Goal: Information Seeking & Learning: Learn about a topic

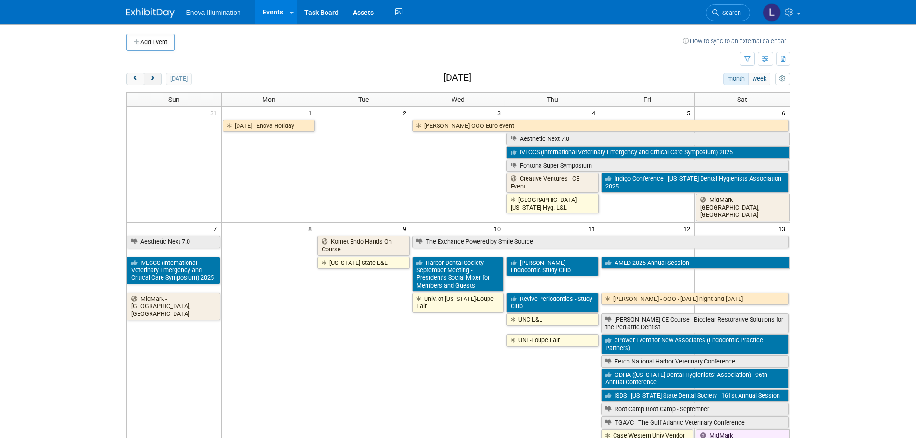
click at [156, 76] on span "next" at bounding box center [152, 79] width 7 height 6
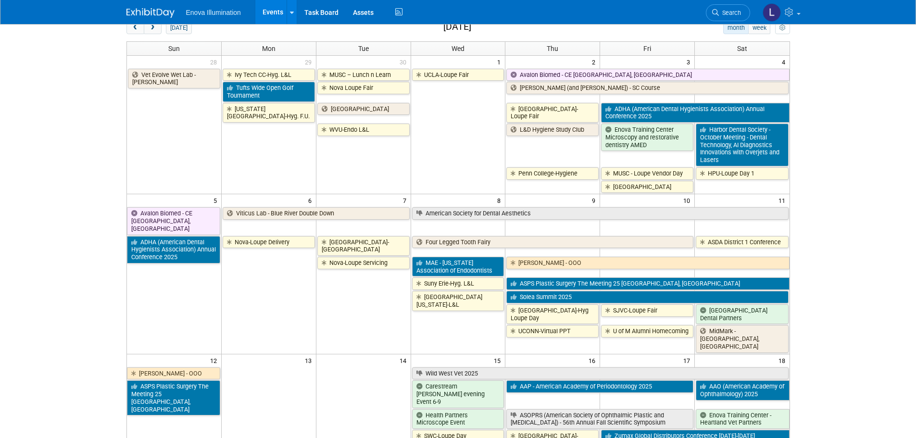
scroll to position [48, 0]
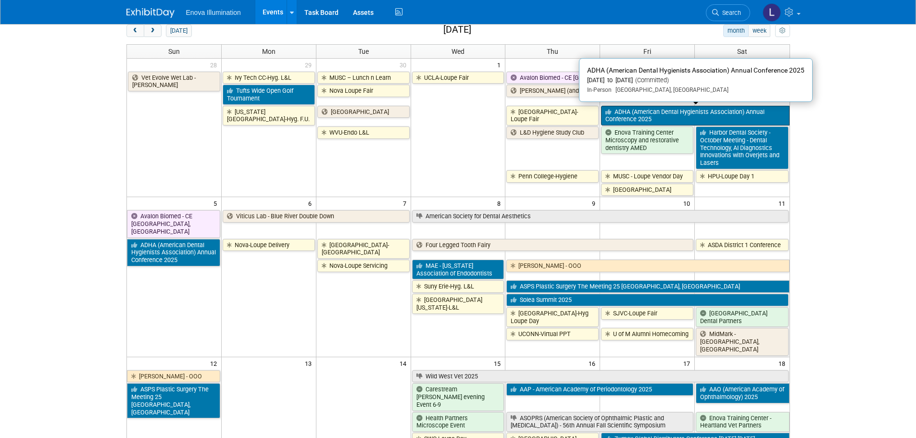
click at [698, 113] on link "ADHA (American Dental Hygienists Association) Annual Conference 2025" at bounding box center [695, 116] width 188 height 20
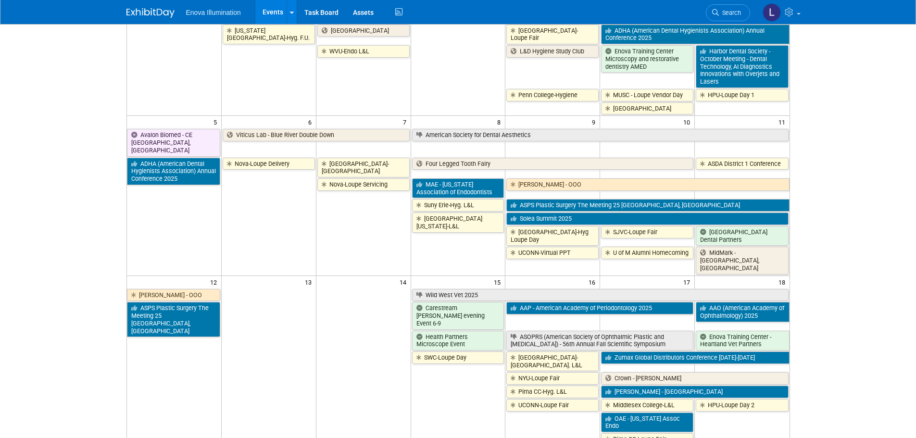
scroll to position [144, 0]
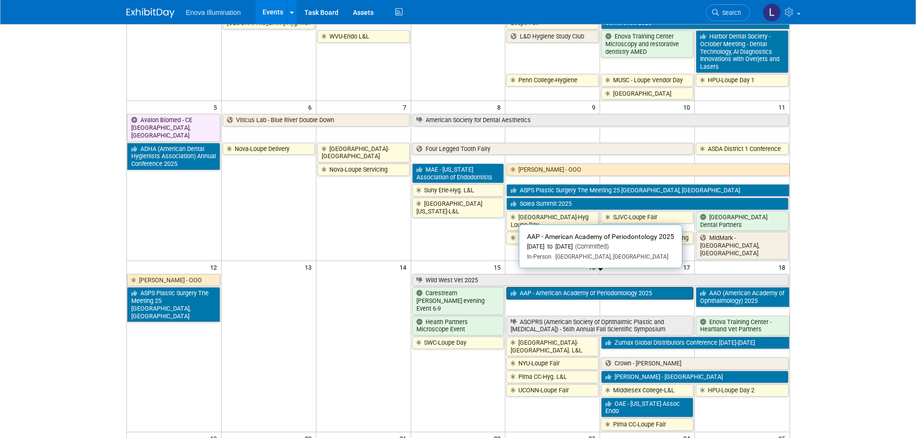
click at [630, 287] on link "AAP - American Academy of Periodontology 2025" at bounding box center [599, 293] width 187 height 13
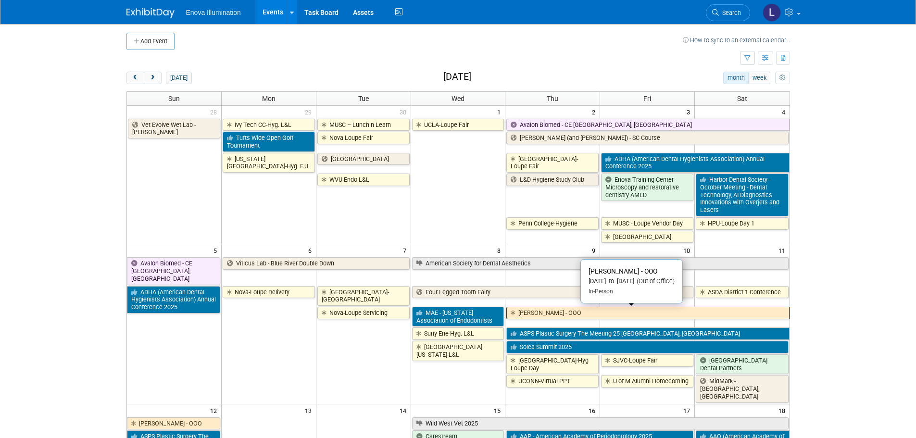
scroll to position [0, 0]
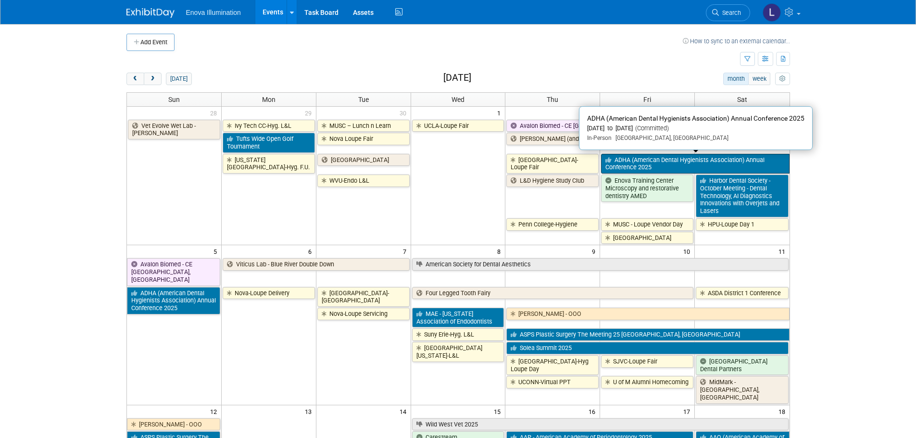
click at [628, 164] on link "ADHA (American Dental Hygienists Association) Annual Conference 2025" at bounding box center [695, 164] width 188 height 20
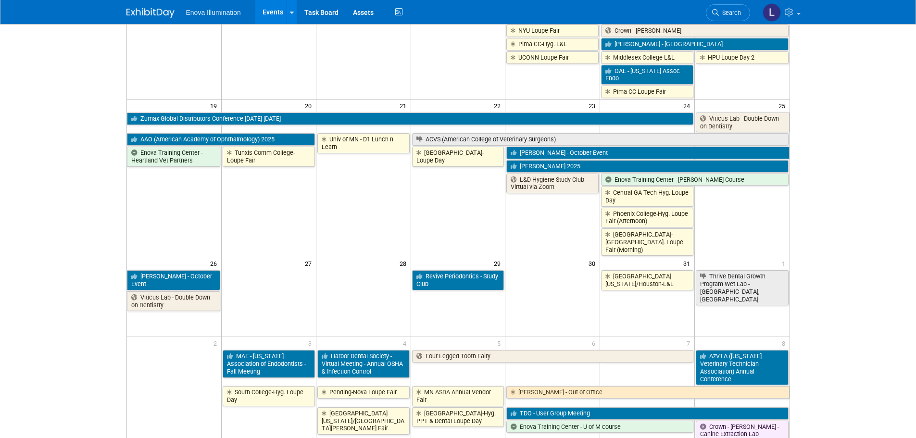
scroll to position [481, 0]
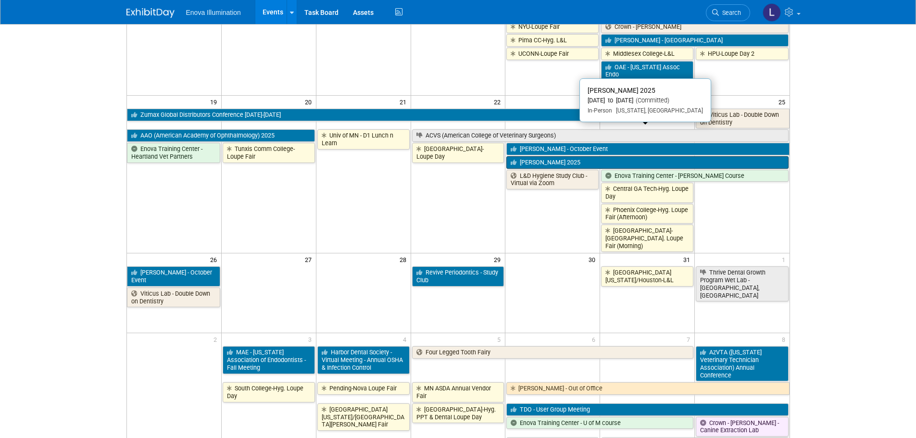
click at [548, 156] on link "[PERSON_NAME] 2025" at bounding box center [647, 162] width 282 height 13
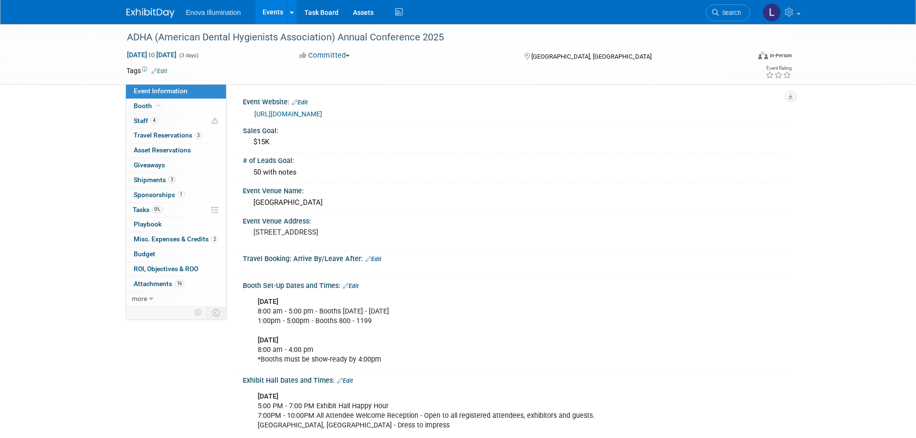
click at [292, 111] on link "https://www.adha.org/" at bounding box center [288, 114] width 68 height 8
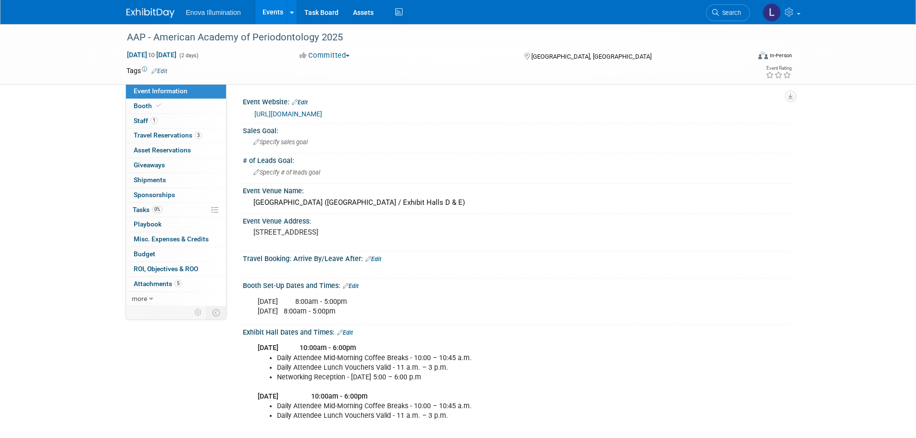
click at [322, 116] on link "https://am2025.perio.org/?_ga=2.52357088.87061980.1745932188-894702242.16559237…" at bounding box center [288, 114] width 68 height 8
click at [141, 106] on span "Booth" at bounding box center [148, 106] width 29 height 8
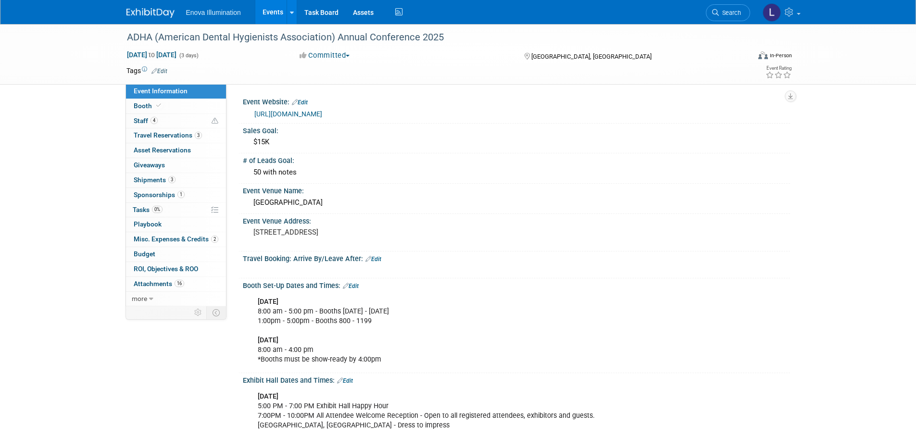
click at [286, 113] on link "https://www.adha.org/" at bounding box center [288, 114] width 68 height 8
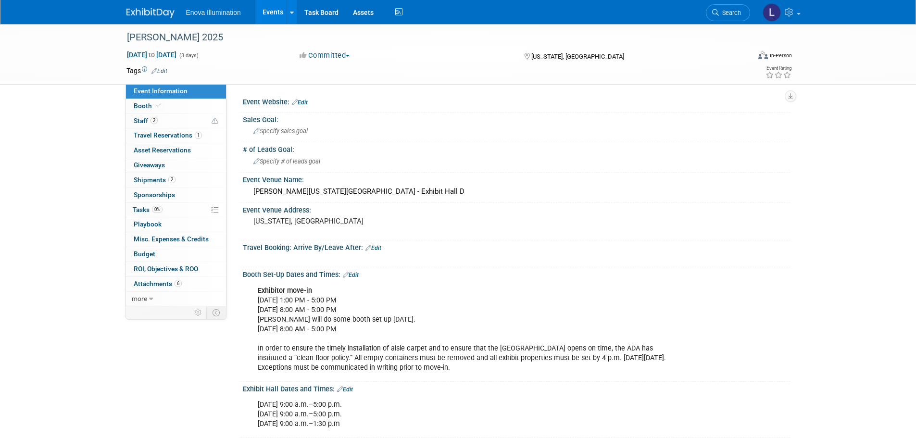
click at [302, 102] on link "Edit" at bounding box center [300, 102] width 16 height 7
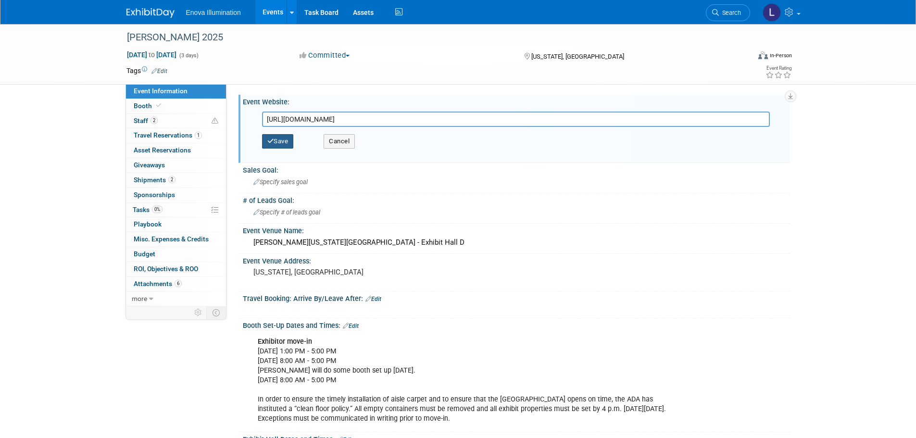
type input "[URL][DOMAIN_NAME]"
click at [287, 138] on button "Save" at bounding box center [278, 141] width 32 height 14
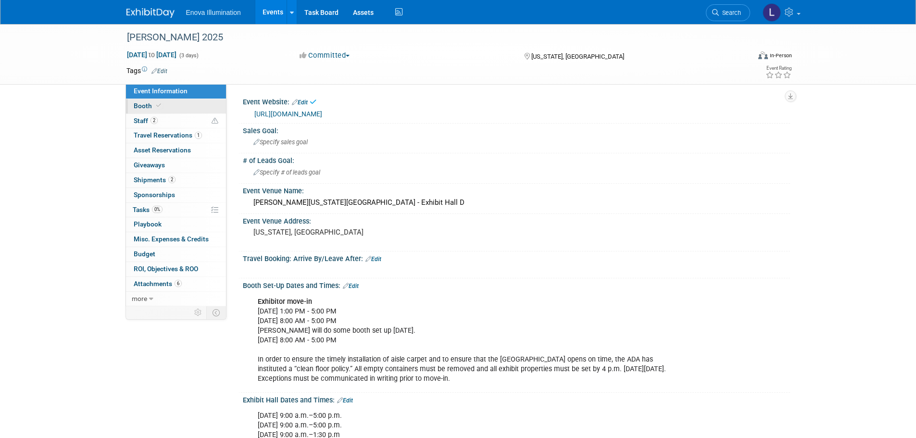
click at [179, 106] on link "Booth" at bounding box center [176, 106] width 100 height 14
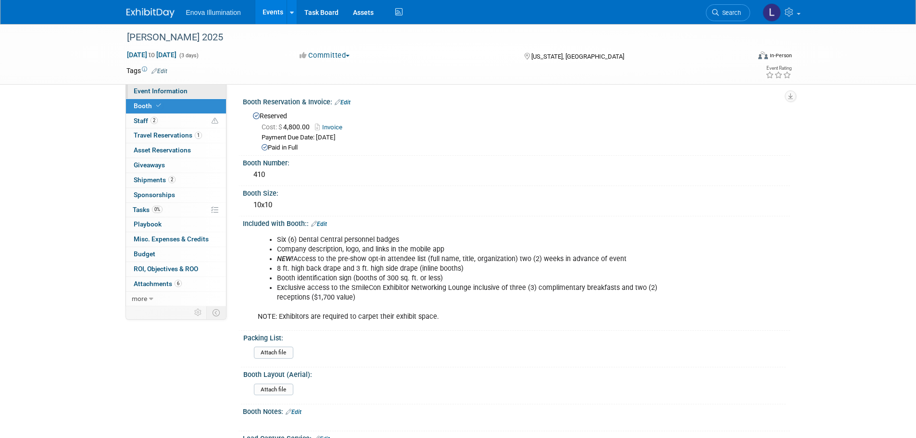
click at [183, 91] on span "Event Information" at bounding box center [161, 91] width 54 height 8
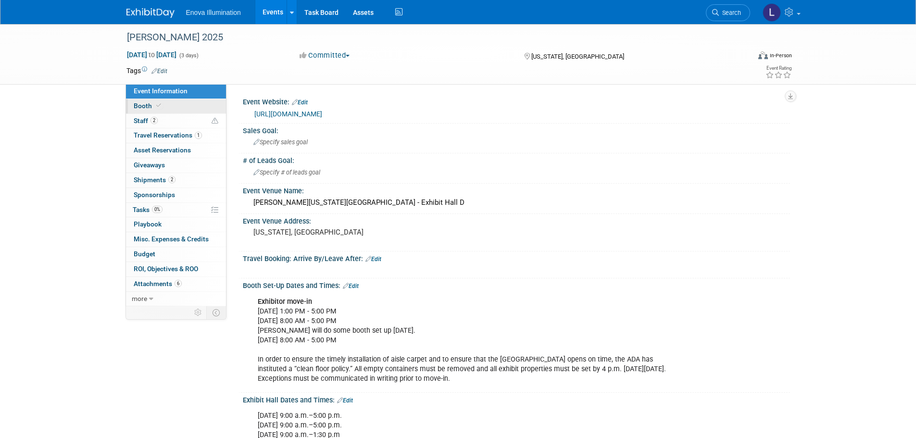
click at [173, 104] on link "Booth" at bounding box center [176, 106] width 100 height 14
